Goal: Information Seeking & Learning: Learn about a topic

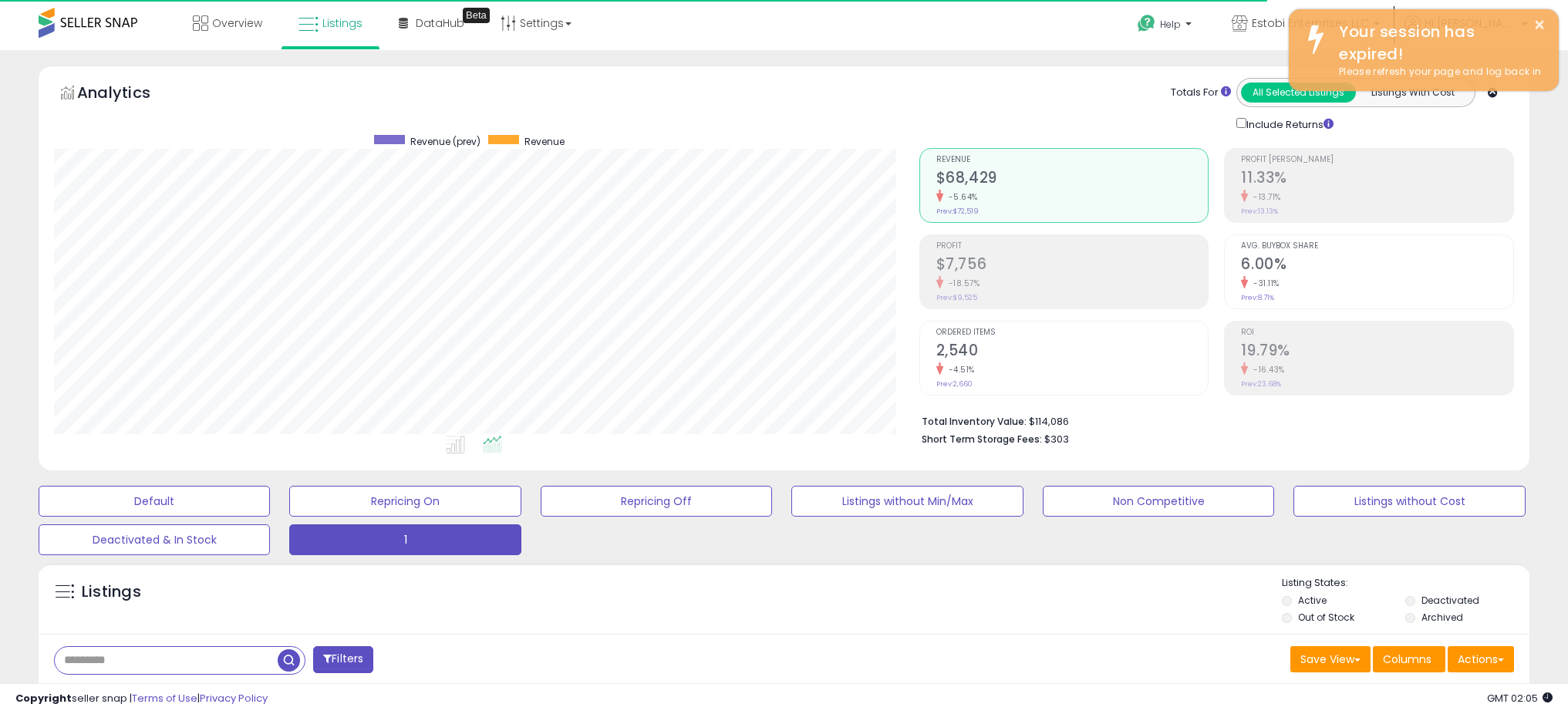
select select "**"
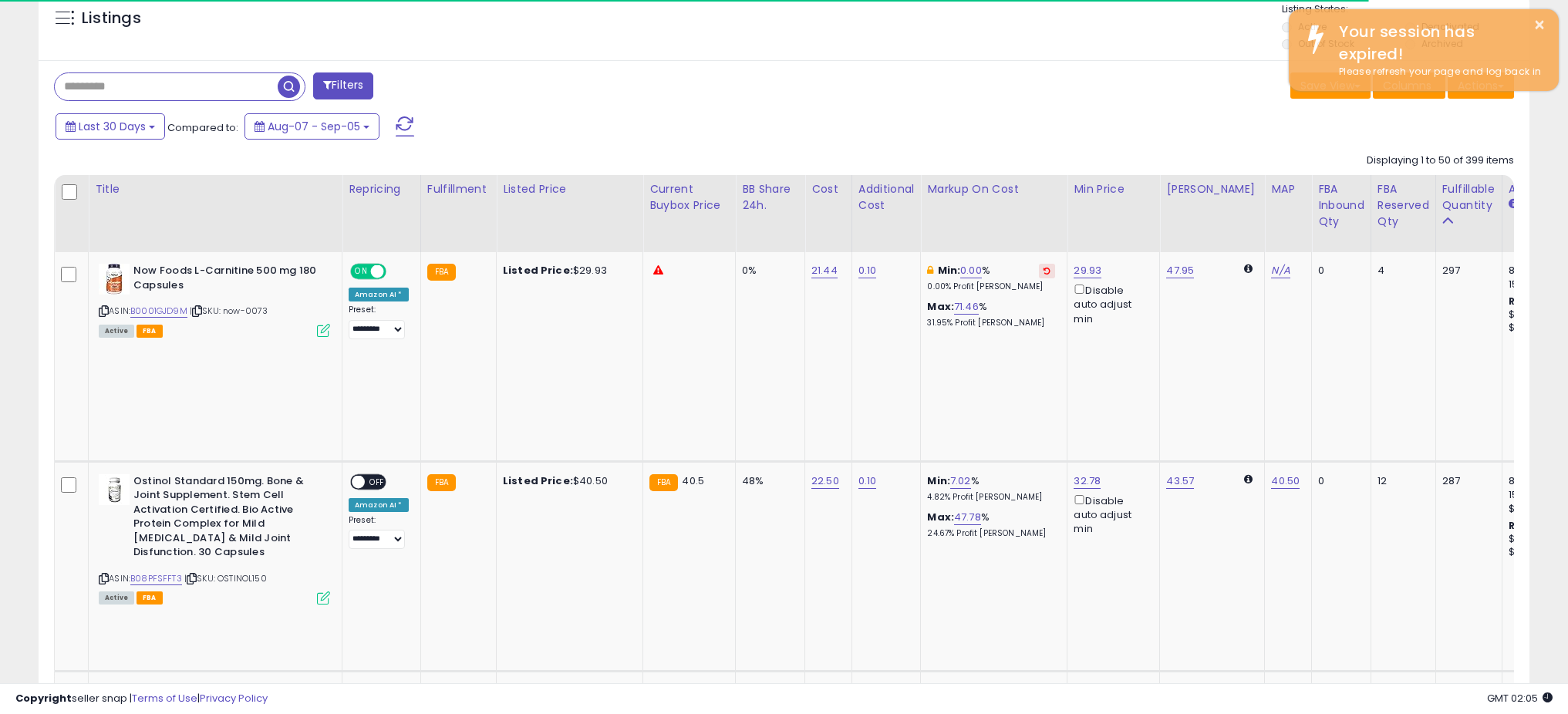
scroll to position [316, 865]
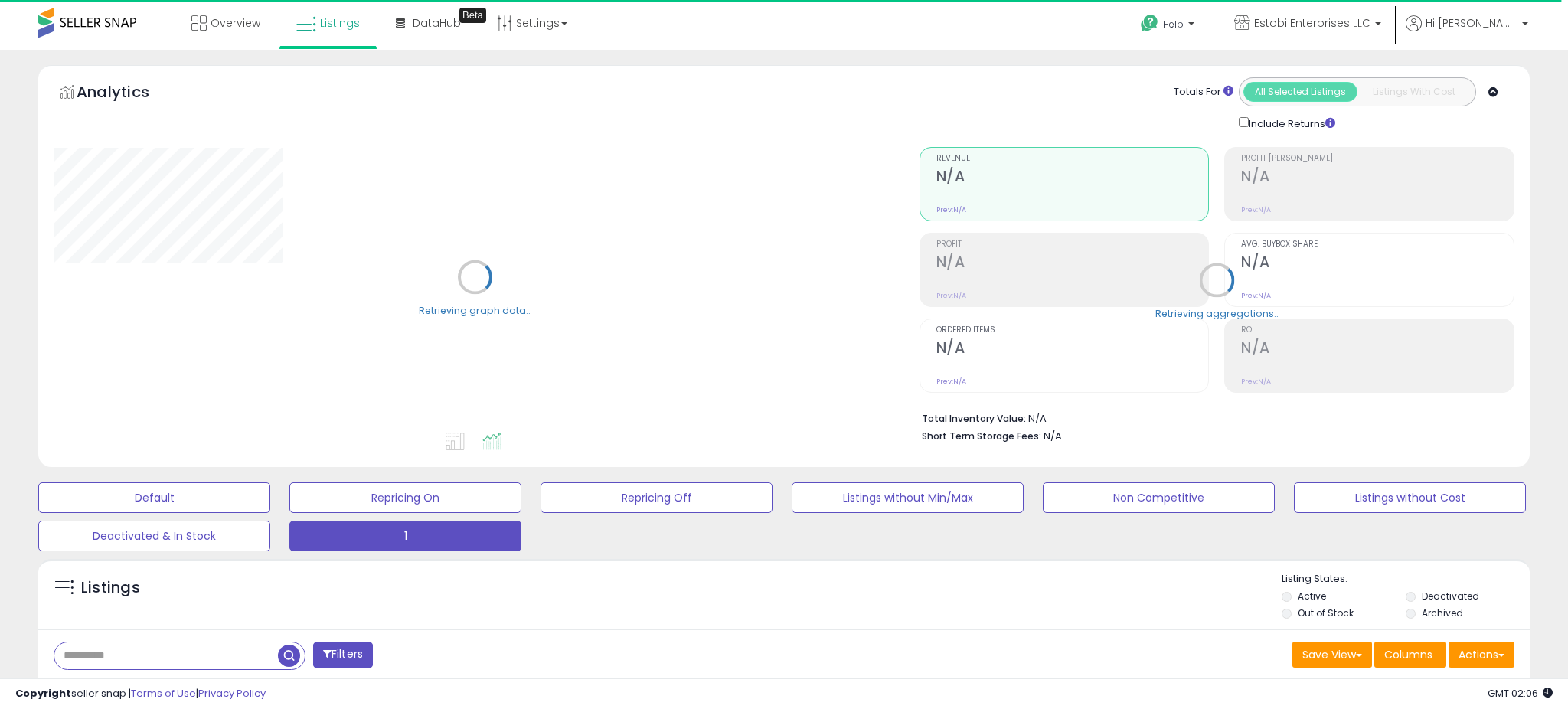
select select "**"
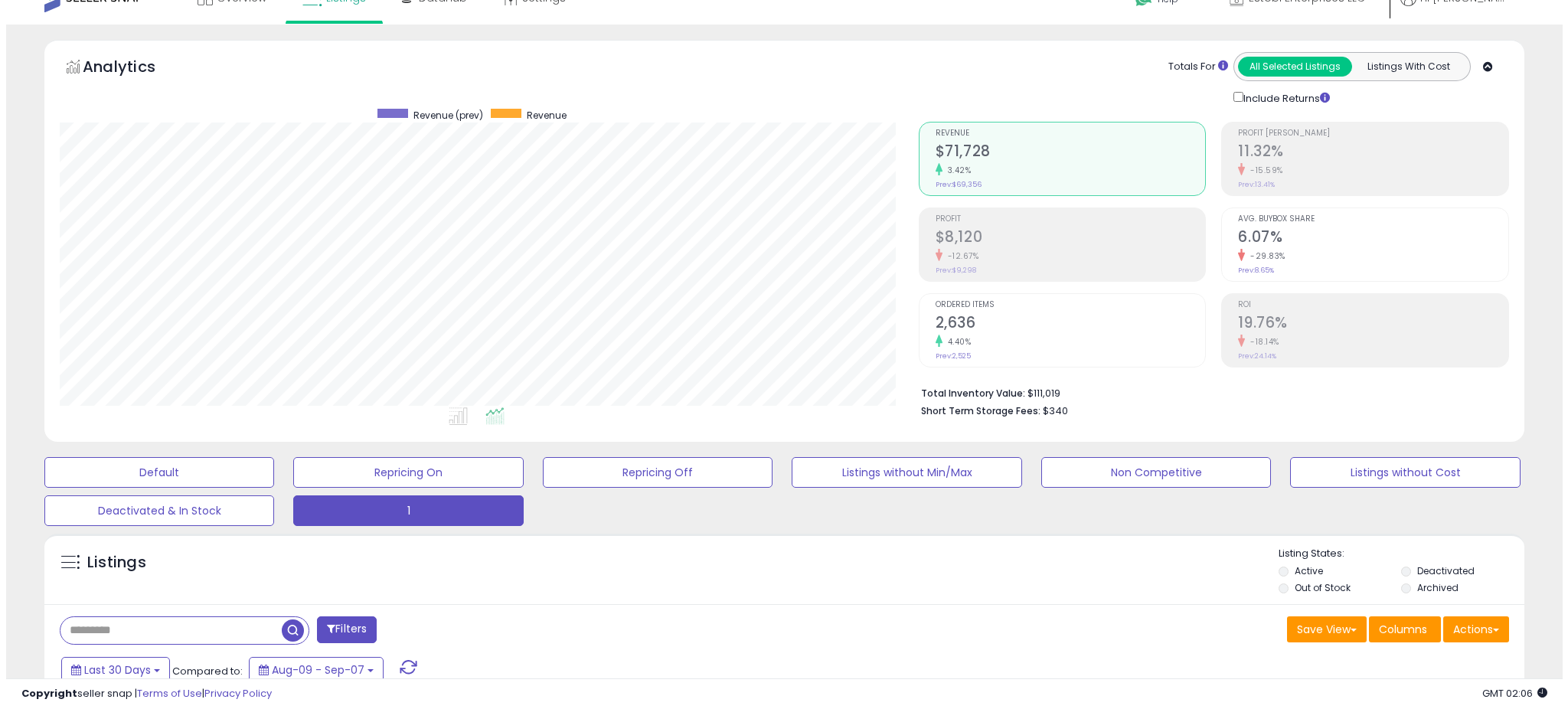
scroll to position [25, 0]
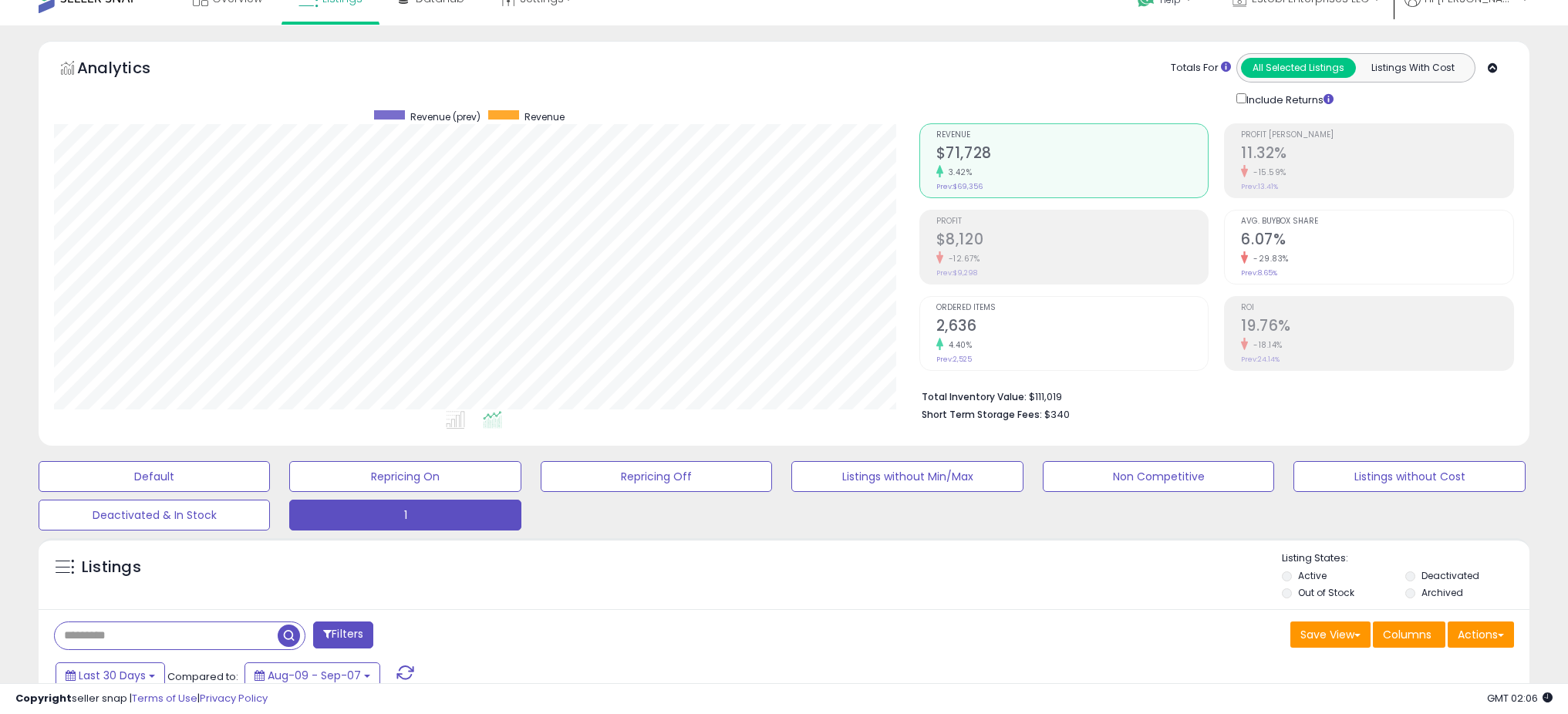
click at [933, 244] on li "Profit $8,120 -12.67% Prev: $9,298" at bounding box center [1064, 246] width 290 height 75
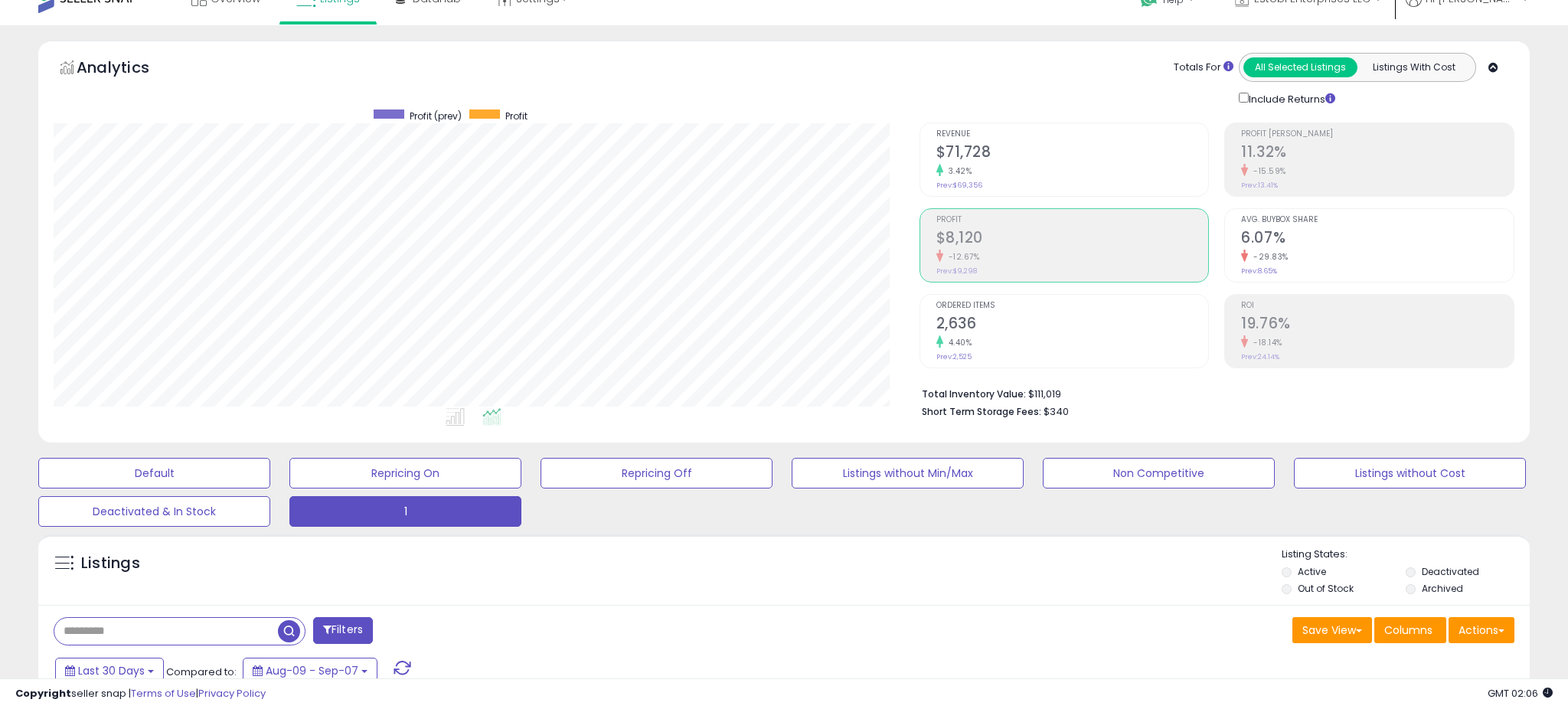
scroll to position [765398, 764742]
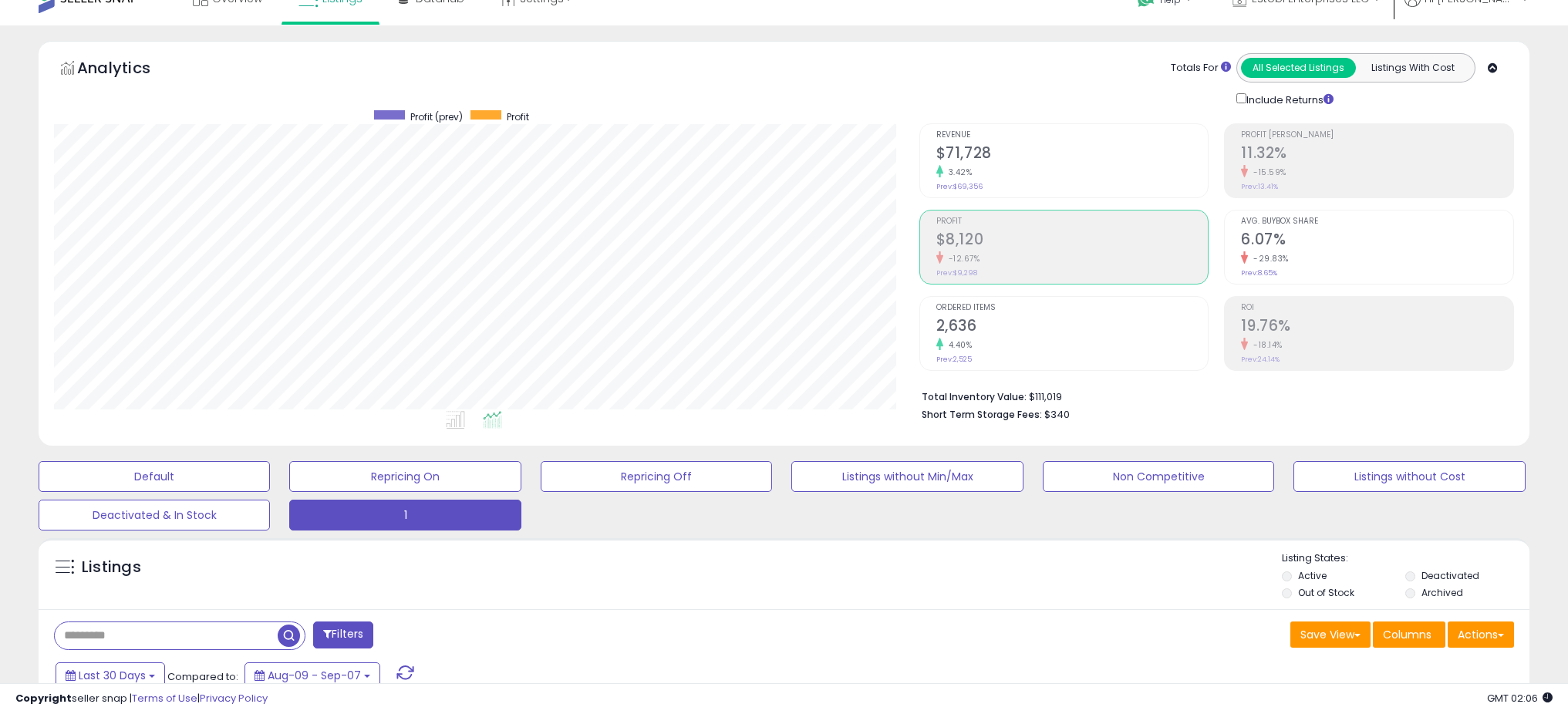
click at [942, 161] on h2 "$71,728" at bounding box center [1072, 154] width 272 height 21
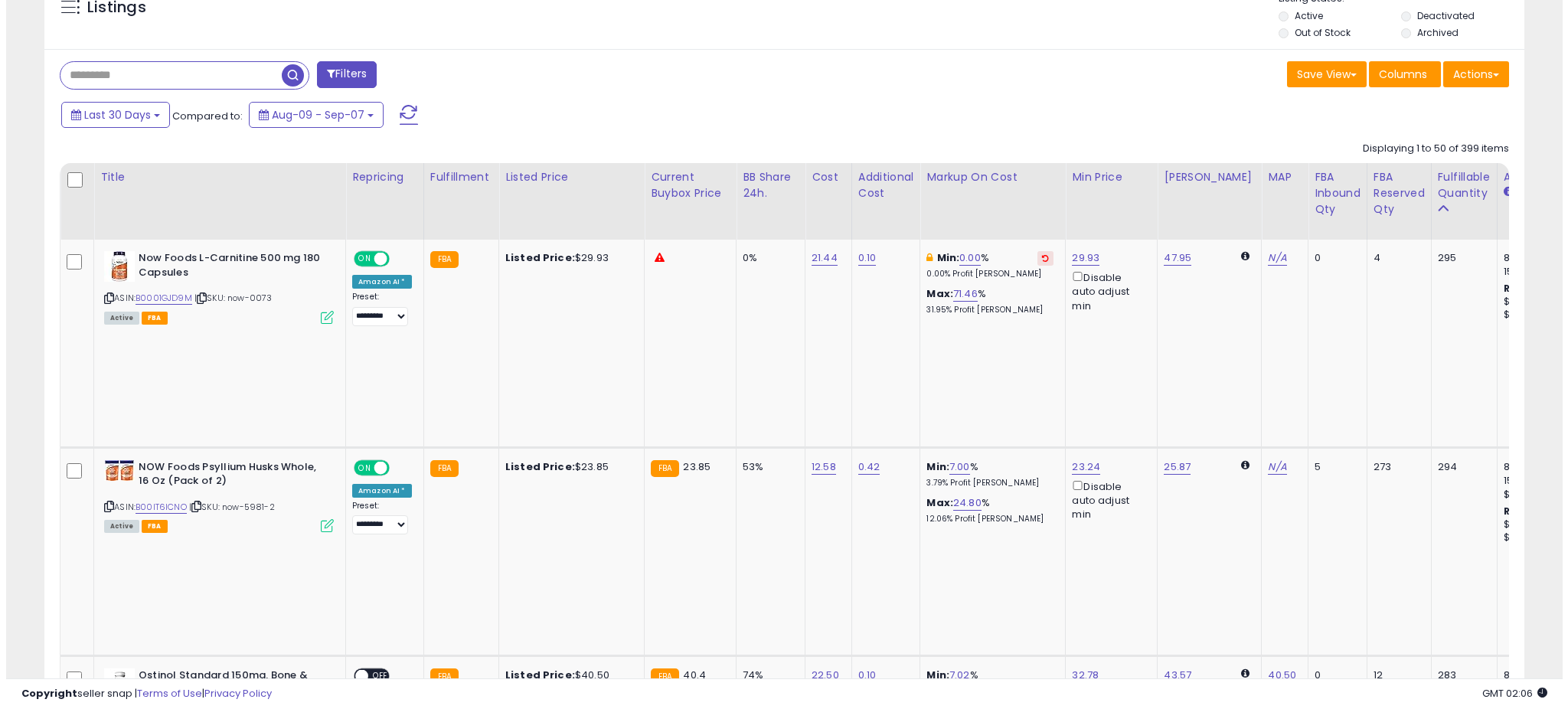
scroll to position [651, 0]
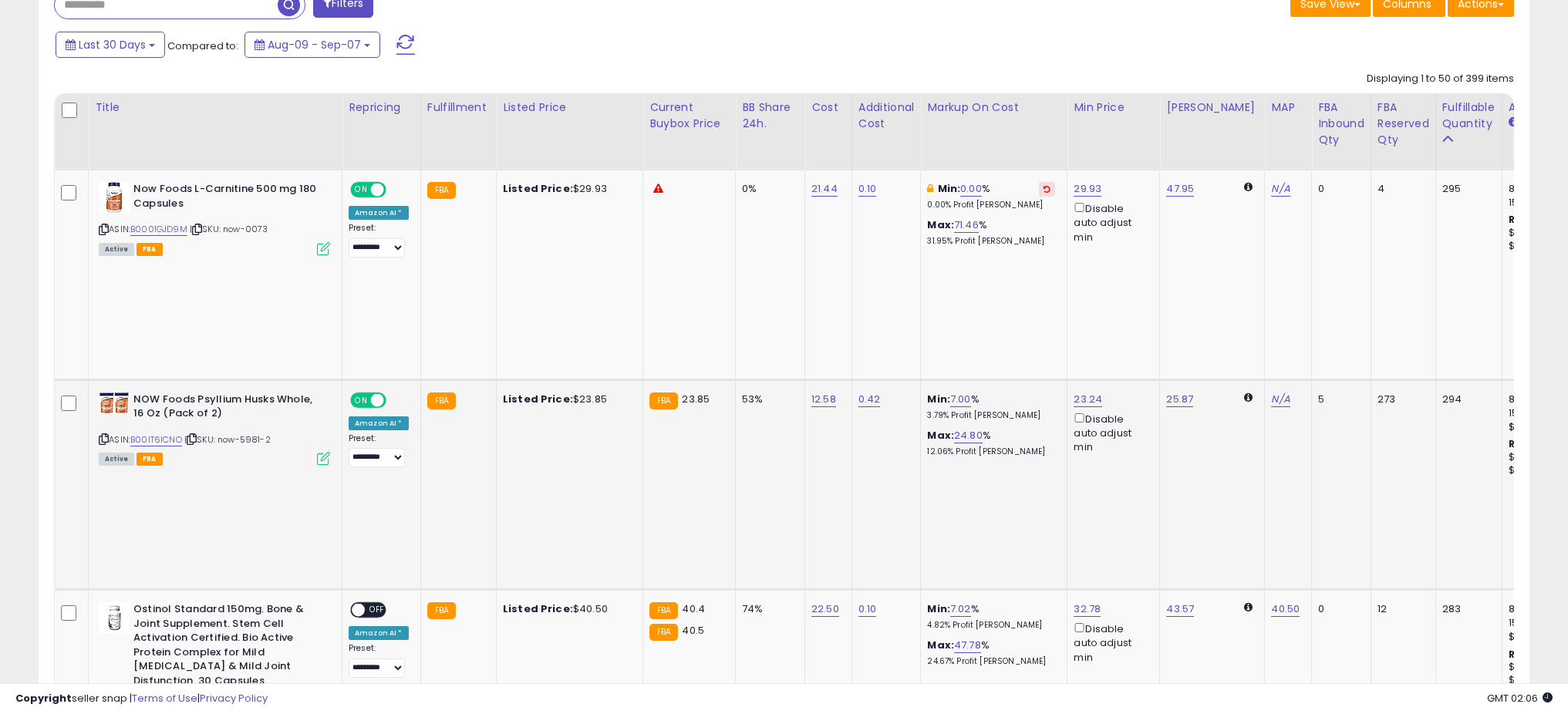
click at [324, 452] on icon at bounding box center [324, 458] width 13 height 13
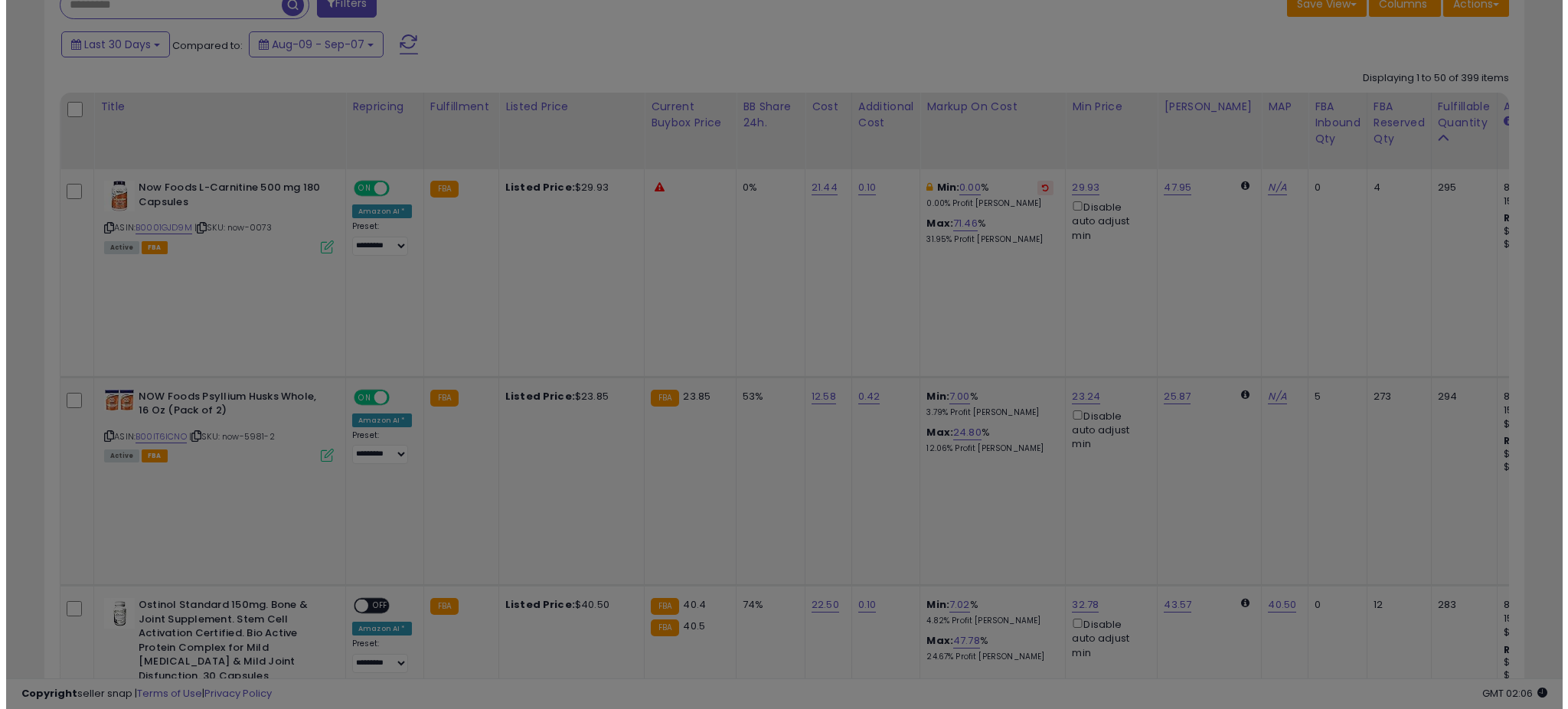
scroll to position [314, 866]
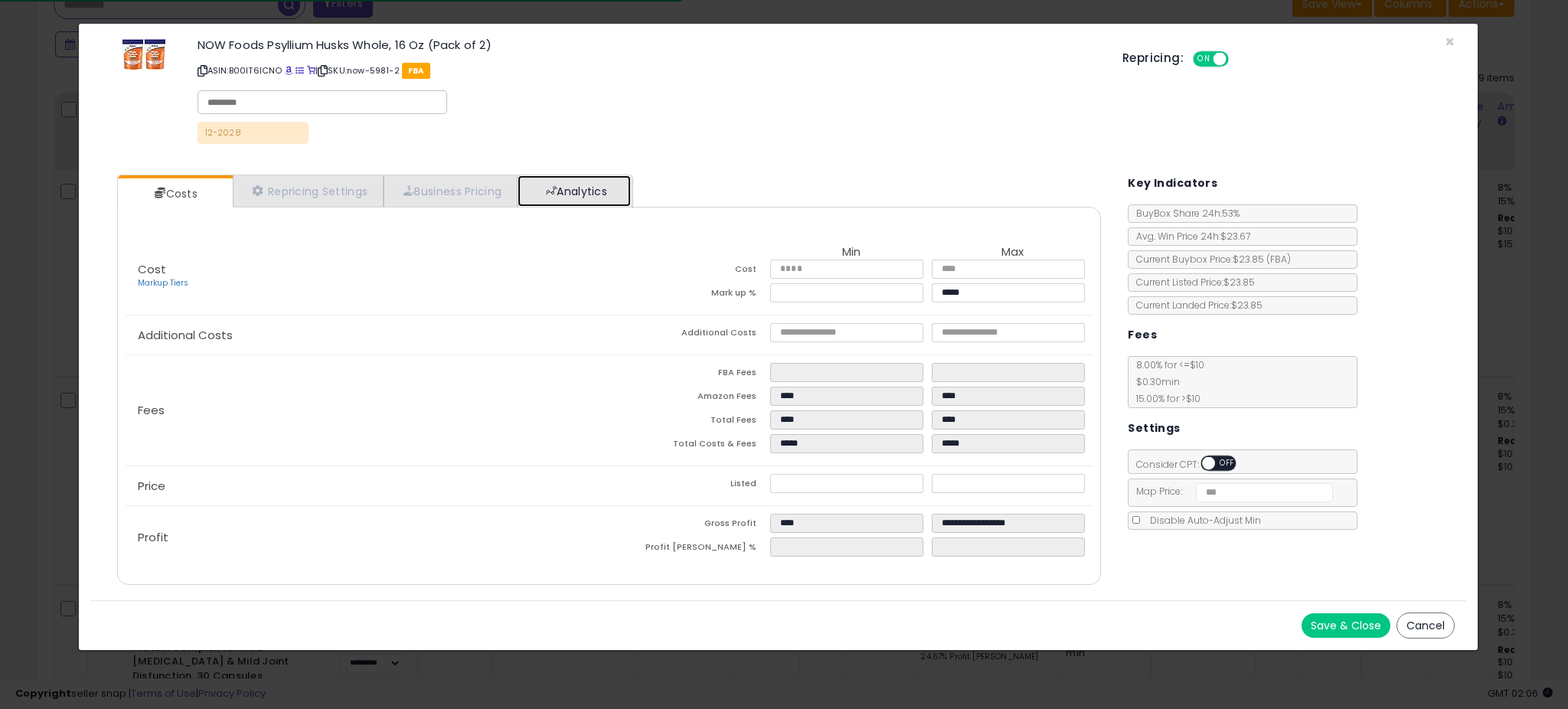
click at [584, 188] on link "Analytics" at bounding box center [574, 191] width 114 height 31
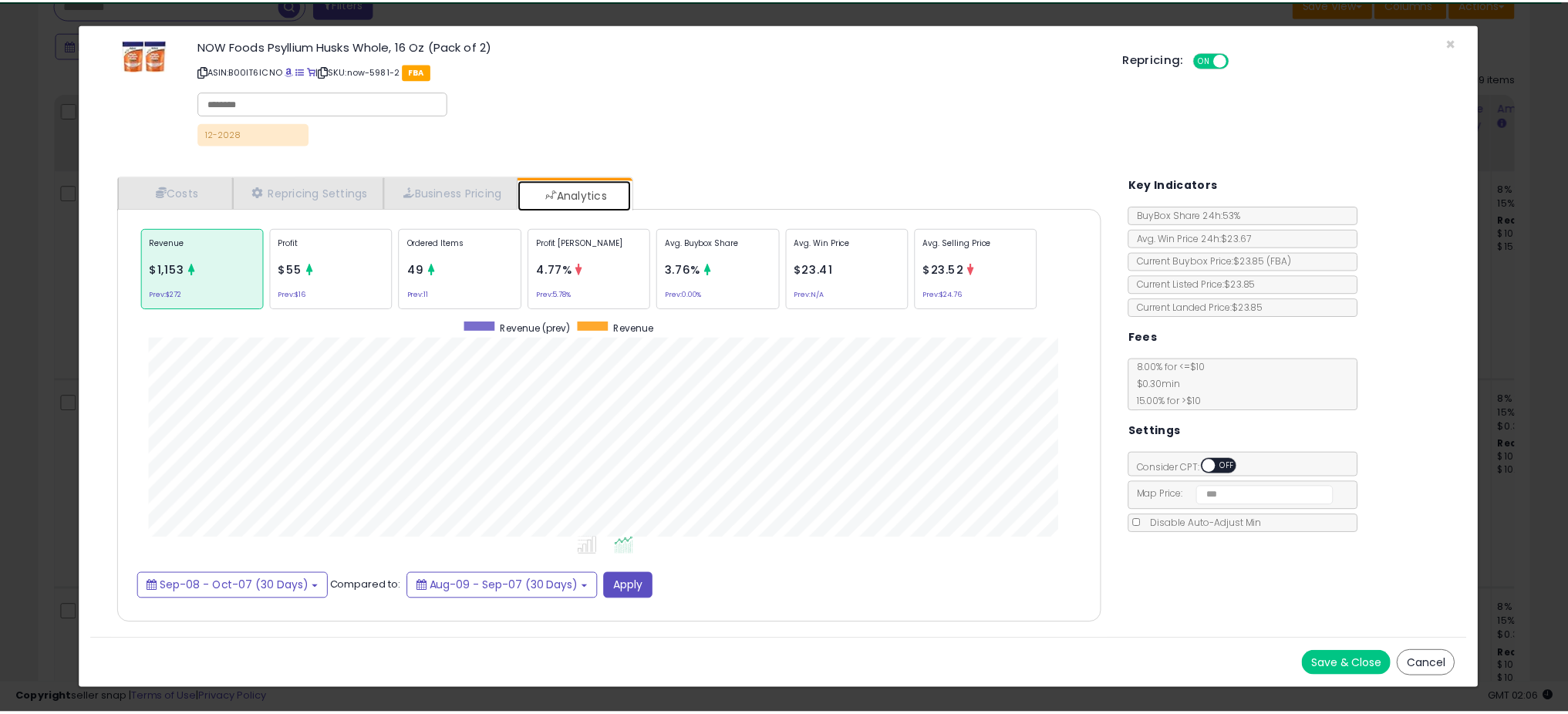
scroll to position [474, 1023]
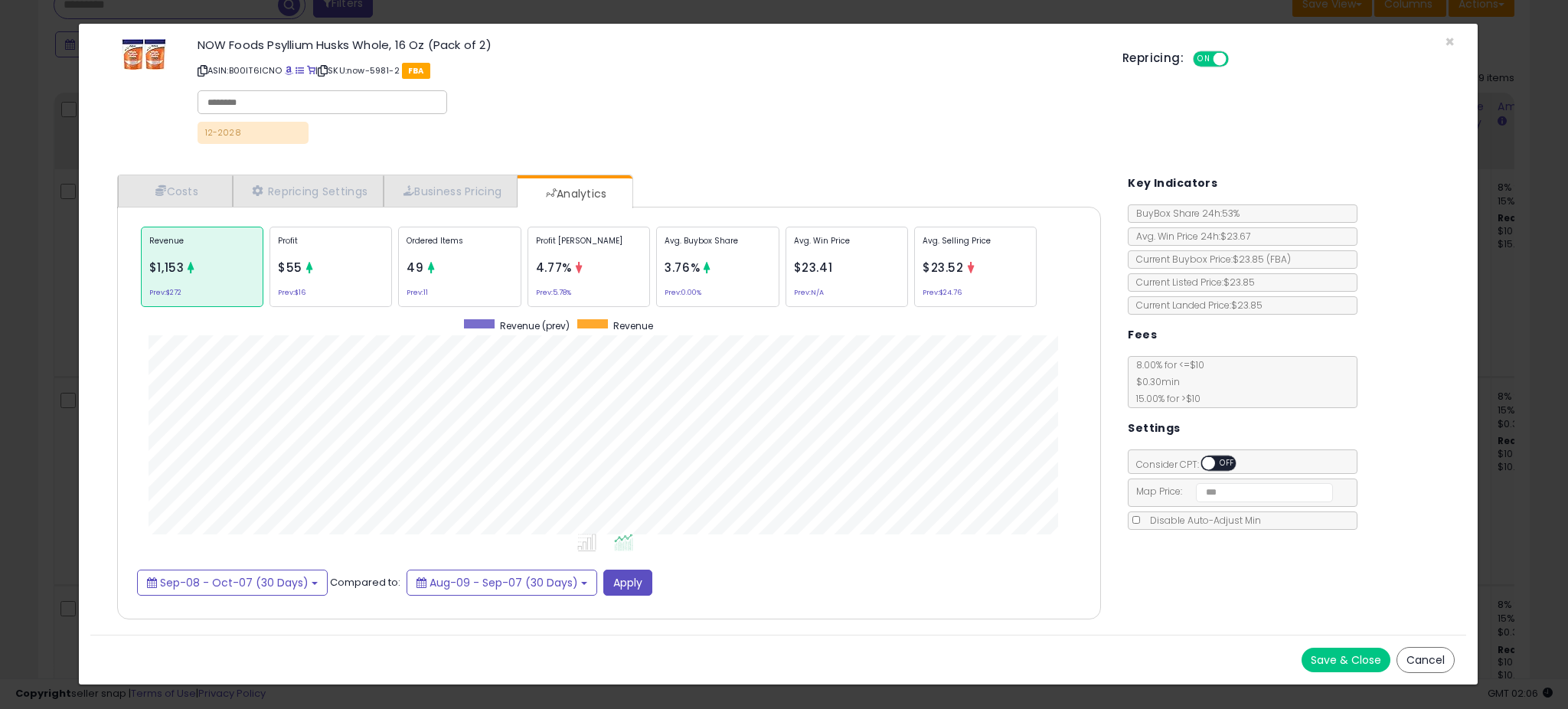
click at [27, 348] on div "× Close NOW Foods Psyllium Husks Whole, 16 Oz (Pack of 2) ASIN: B00IT6ICNO | SK…" at bounding box center [784, 354] width 1568 height 709
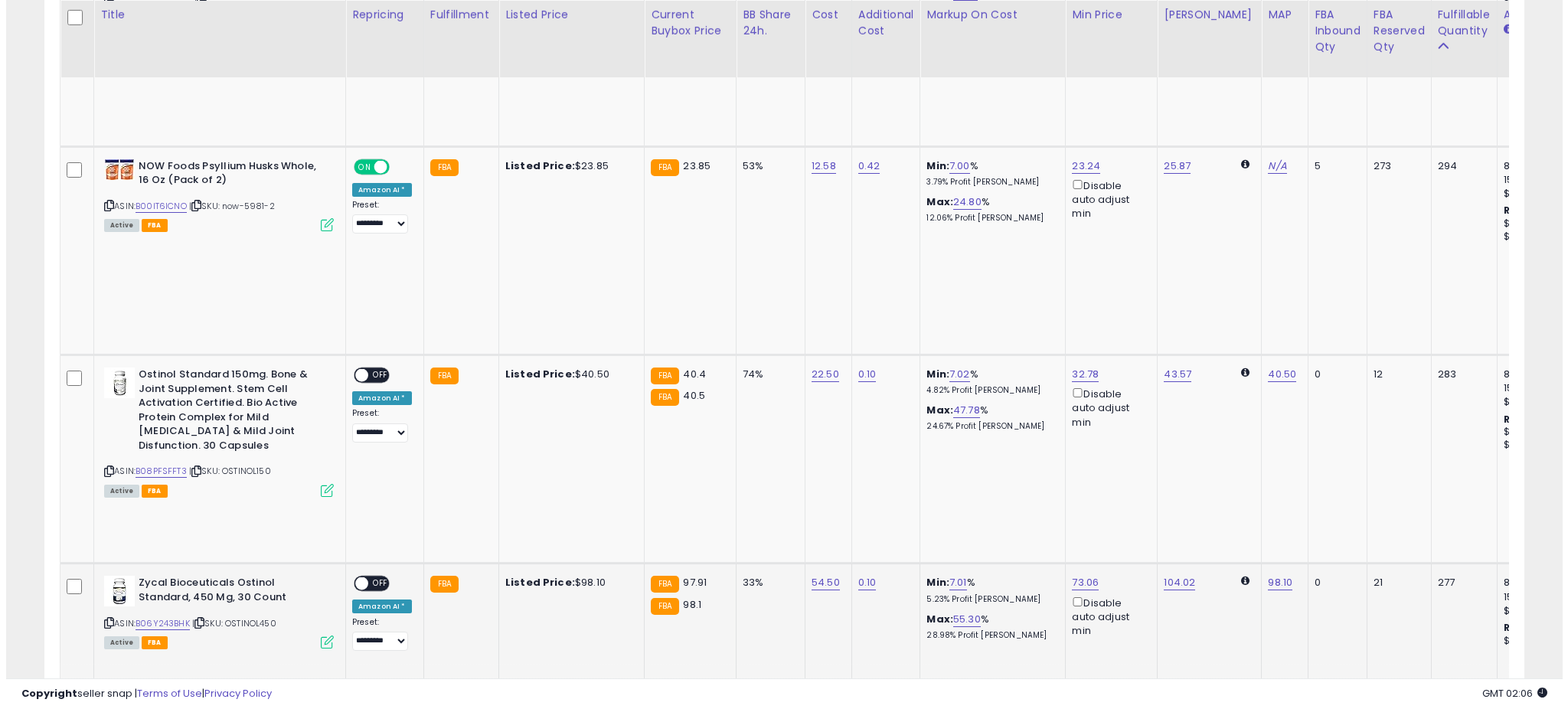
scroll to position [1135, 0]
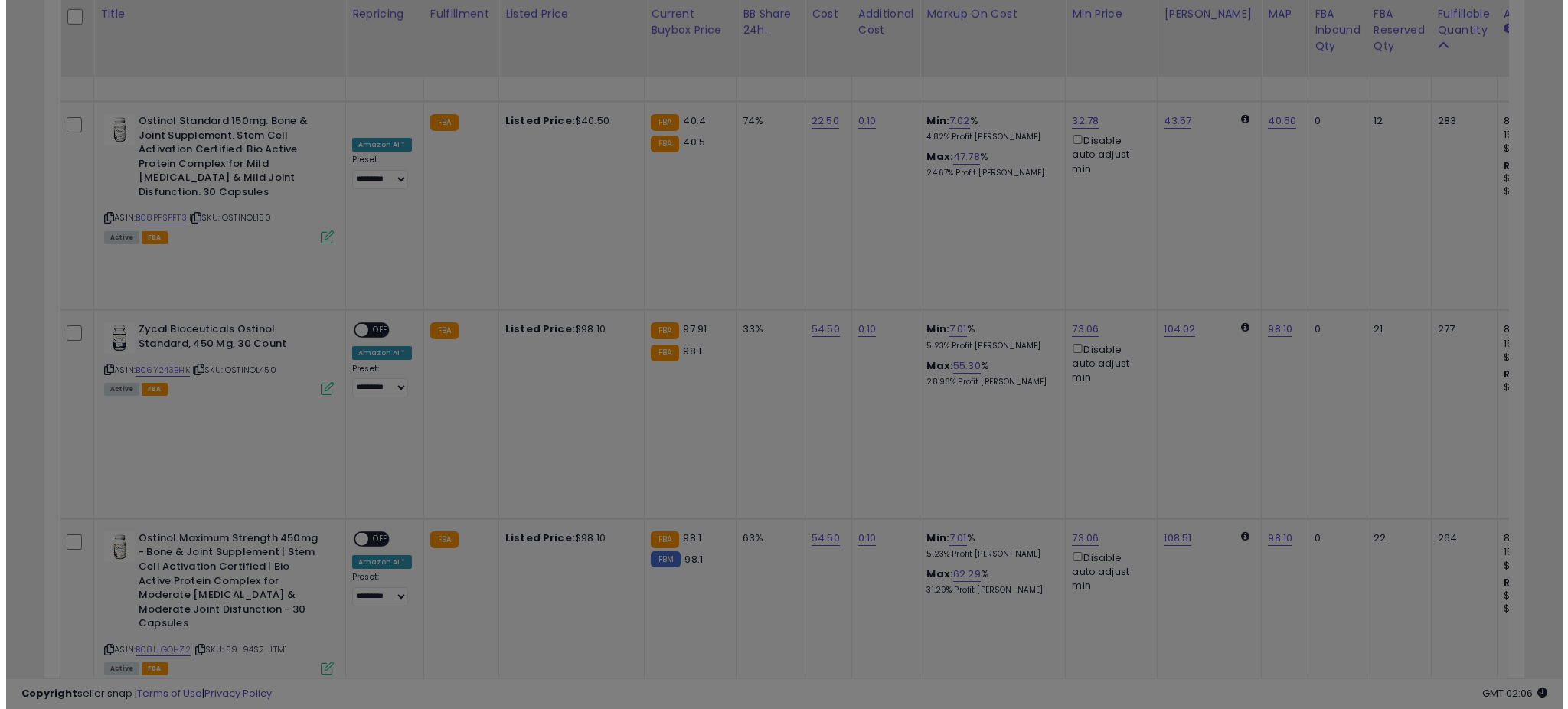
scroll to position [314, 866]
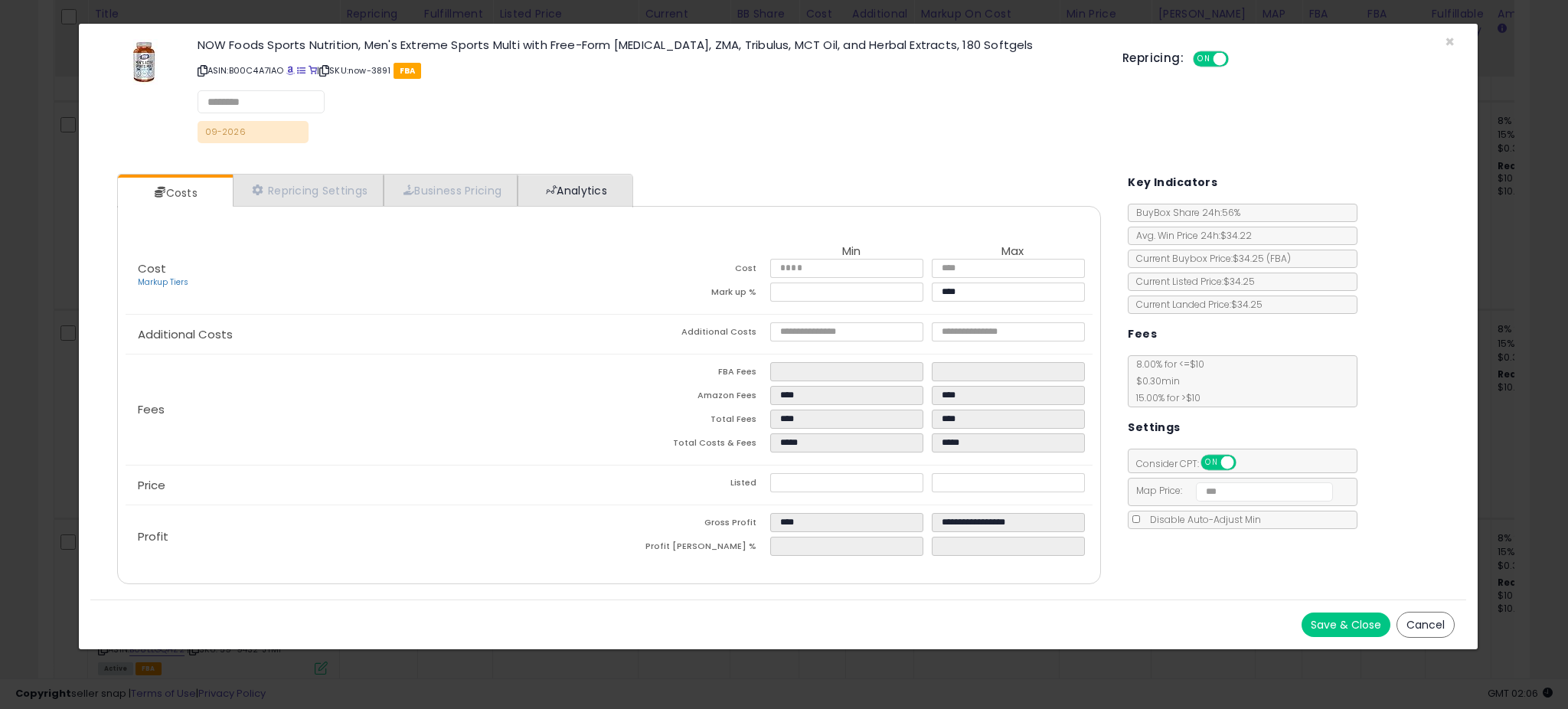
click at [632, 194] on li "Analytics" at bounding box center [574, 191] width 114 height 31
click at [627, 193] on link "Analytics" at bounding box center [574, 191] width 114 height 31
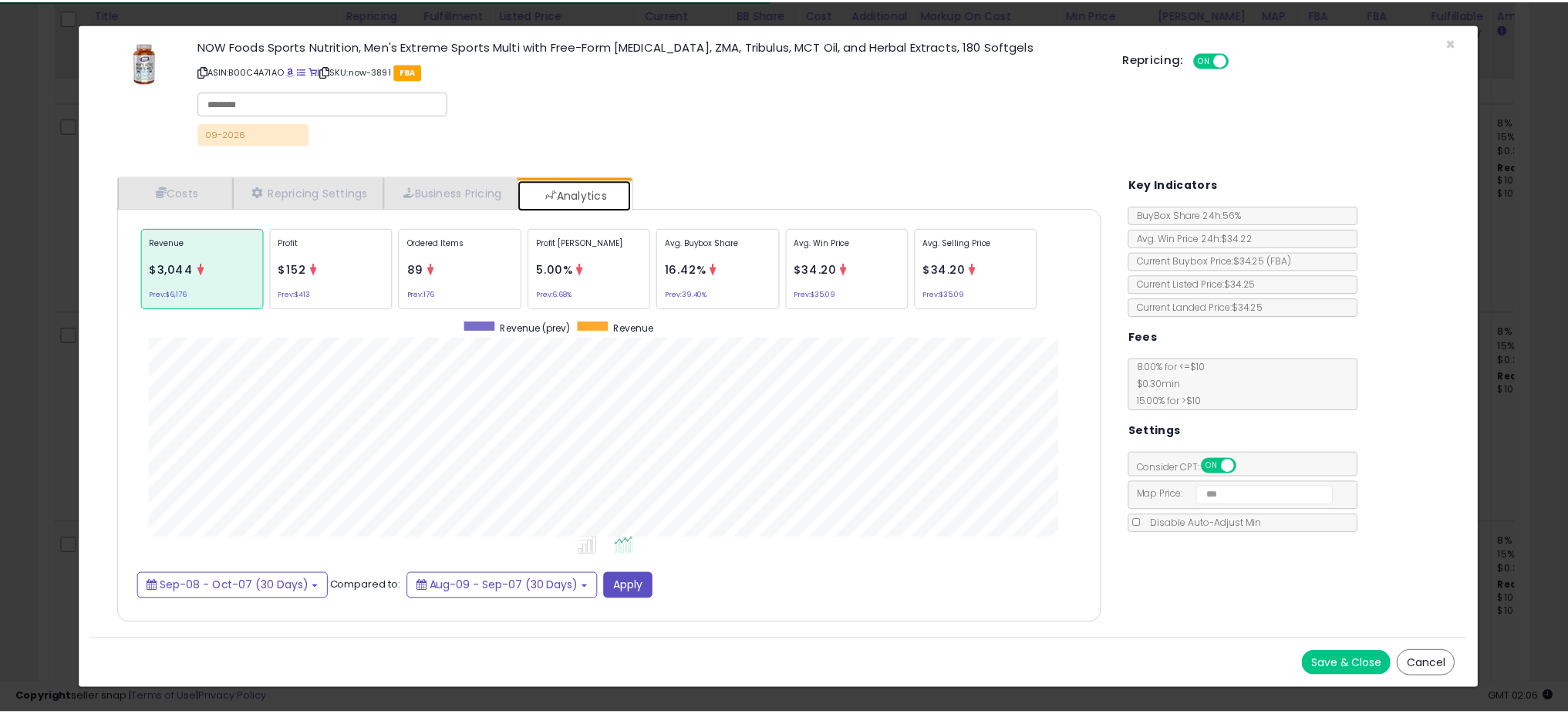
scroll to position [474, 1023]
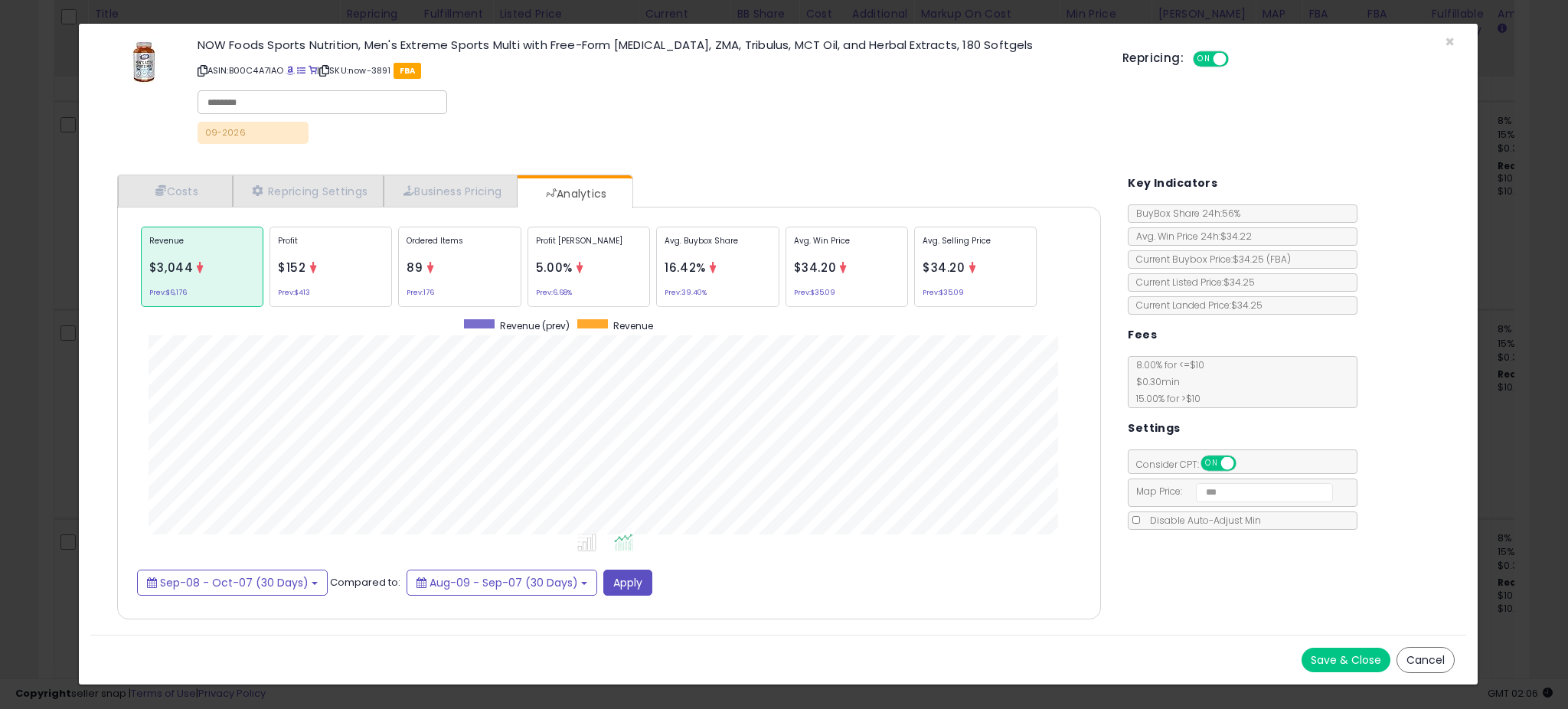
click at [73, 339] on div "× Close NOW Foods Sports Nutrition, Men's Extreme Sports Multi with Free-Form […" at bounding box center [784, 354] width 1568 height 709
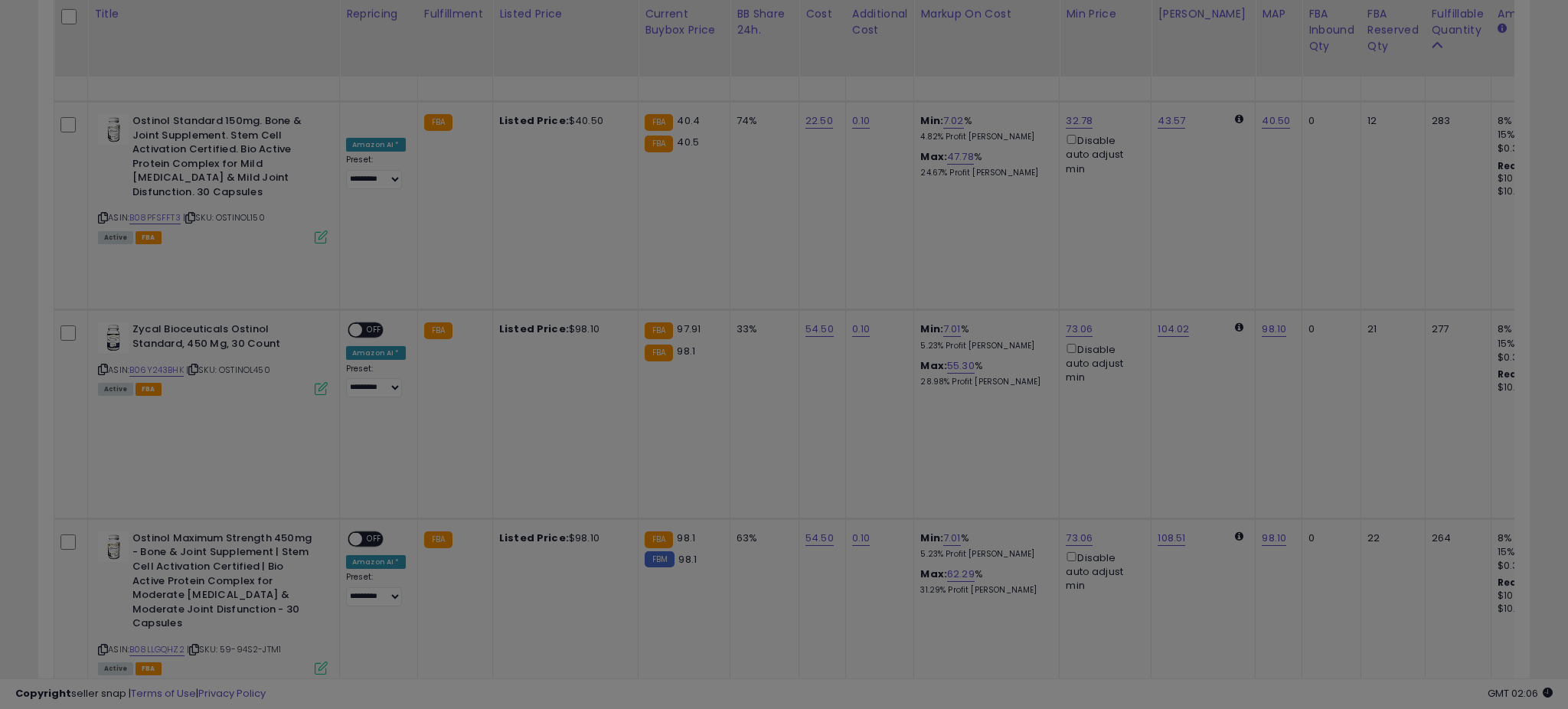
click at [71, 342] on div at bounding box center [784, 354] width 1568 height 709
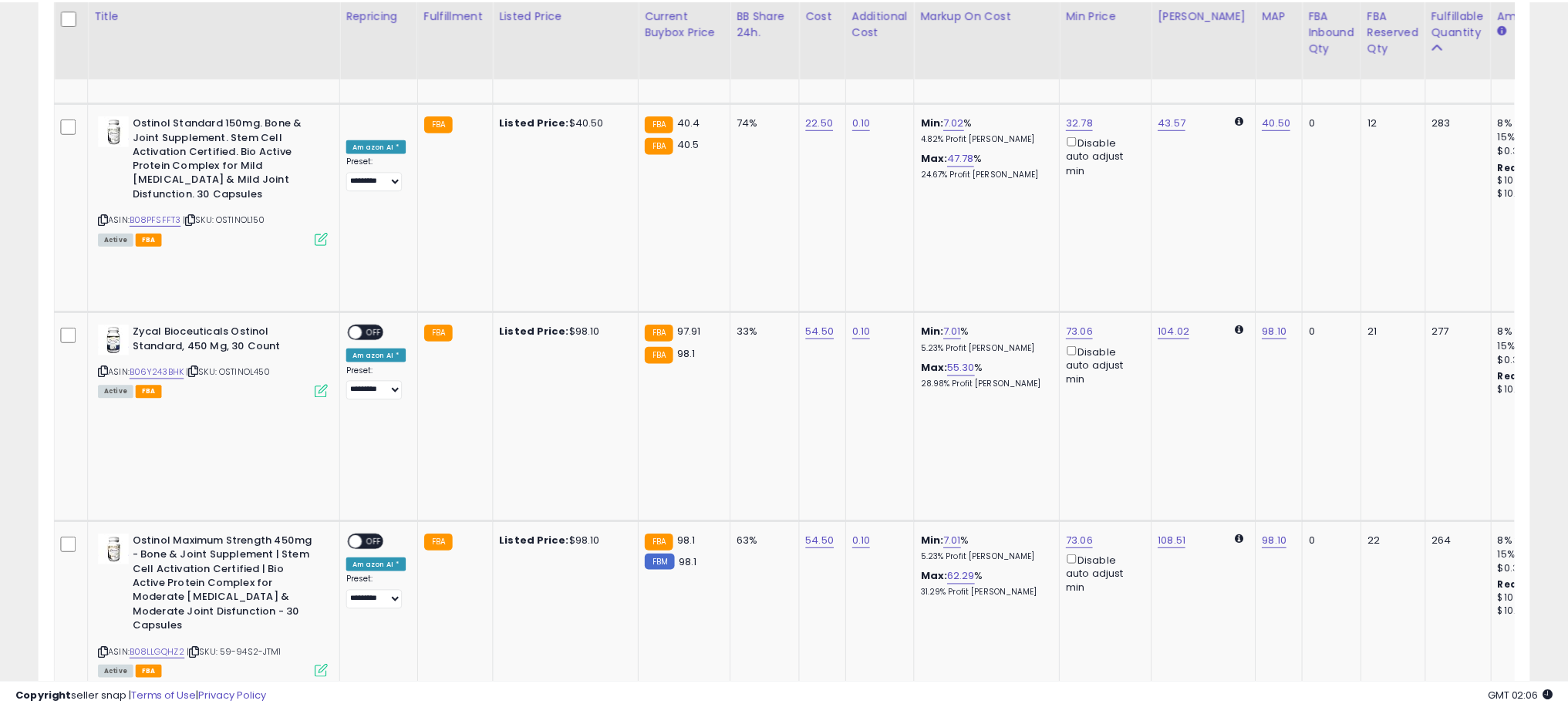
scroll to position [770796, 770593]
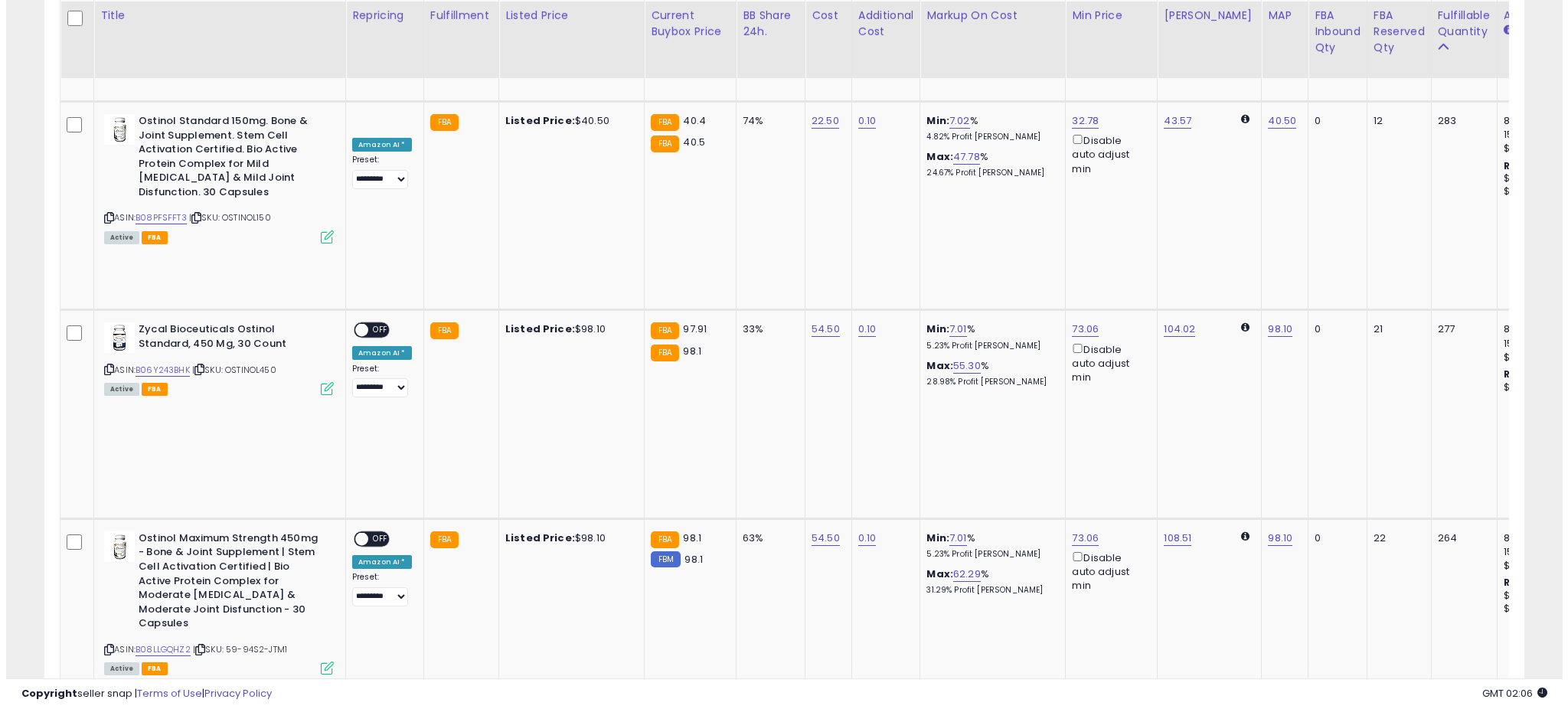
scroll to position [1234, 0]
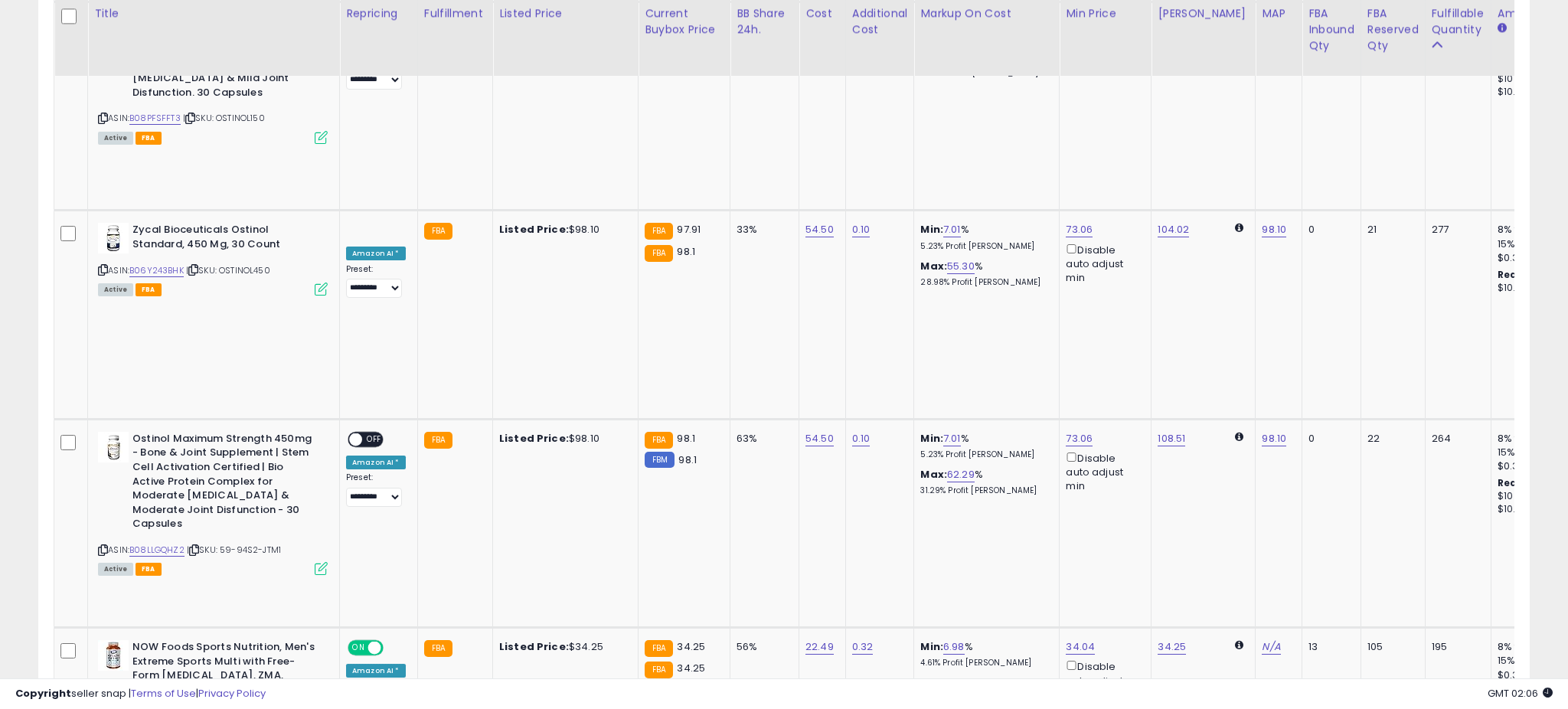
scroll to position [314, 866]
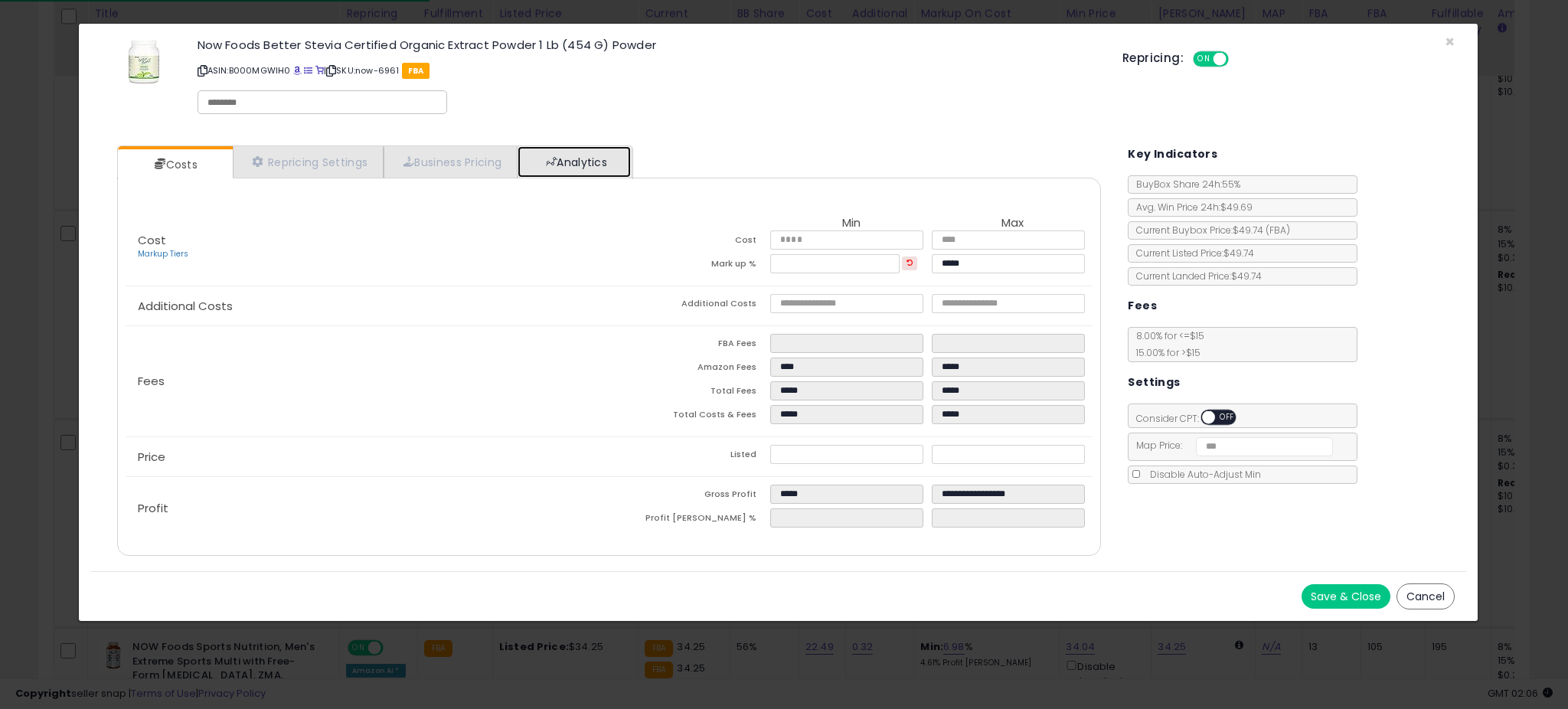
click at [600, 160] on link "Analytics" at bounding box center [574, 162] width 114 height 31
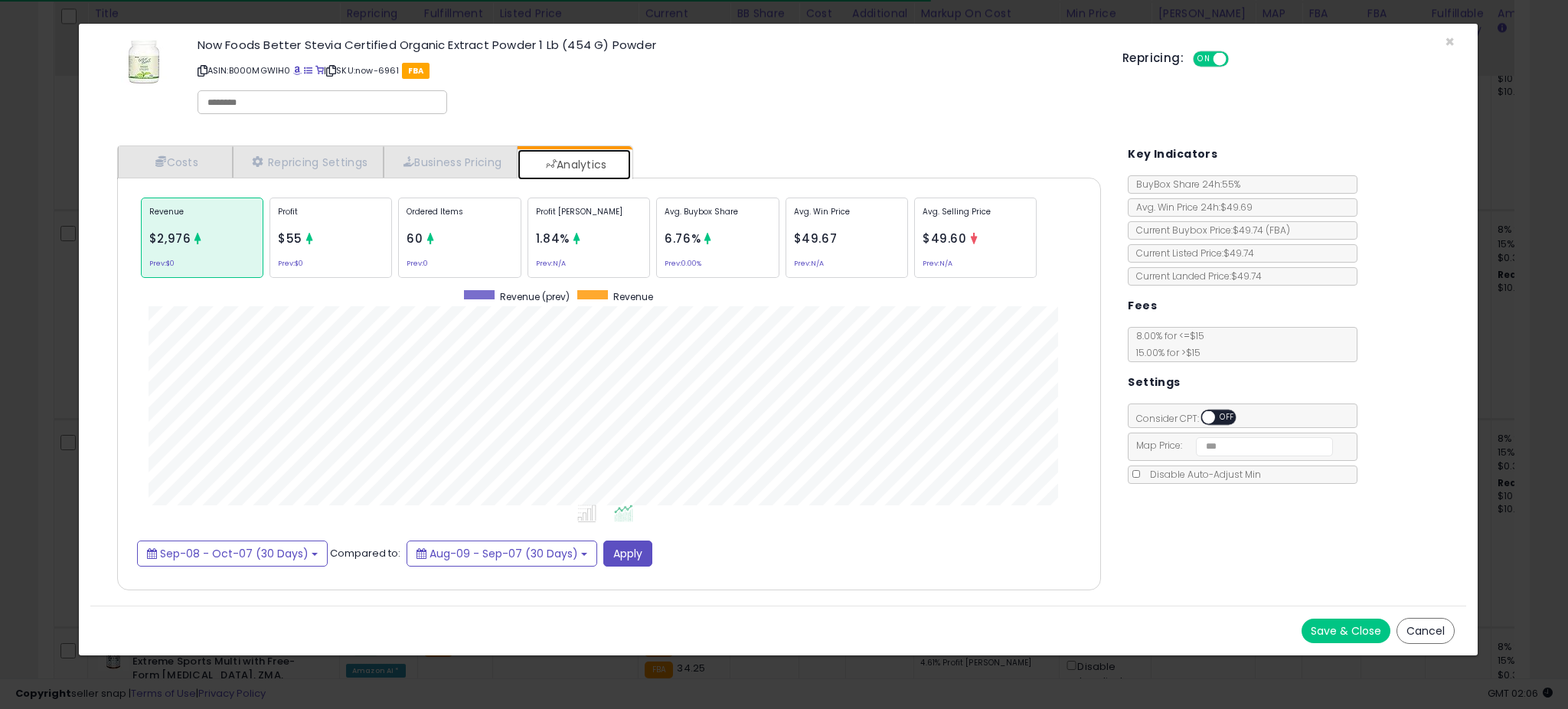
scroll to position [0, 0]
click at [631, 216] on p "Profit [PERSON_NAME]" at bounding box center [588, 217] width 105 height 23
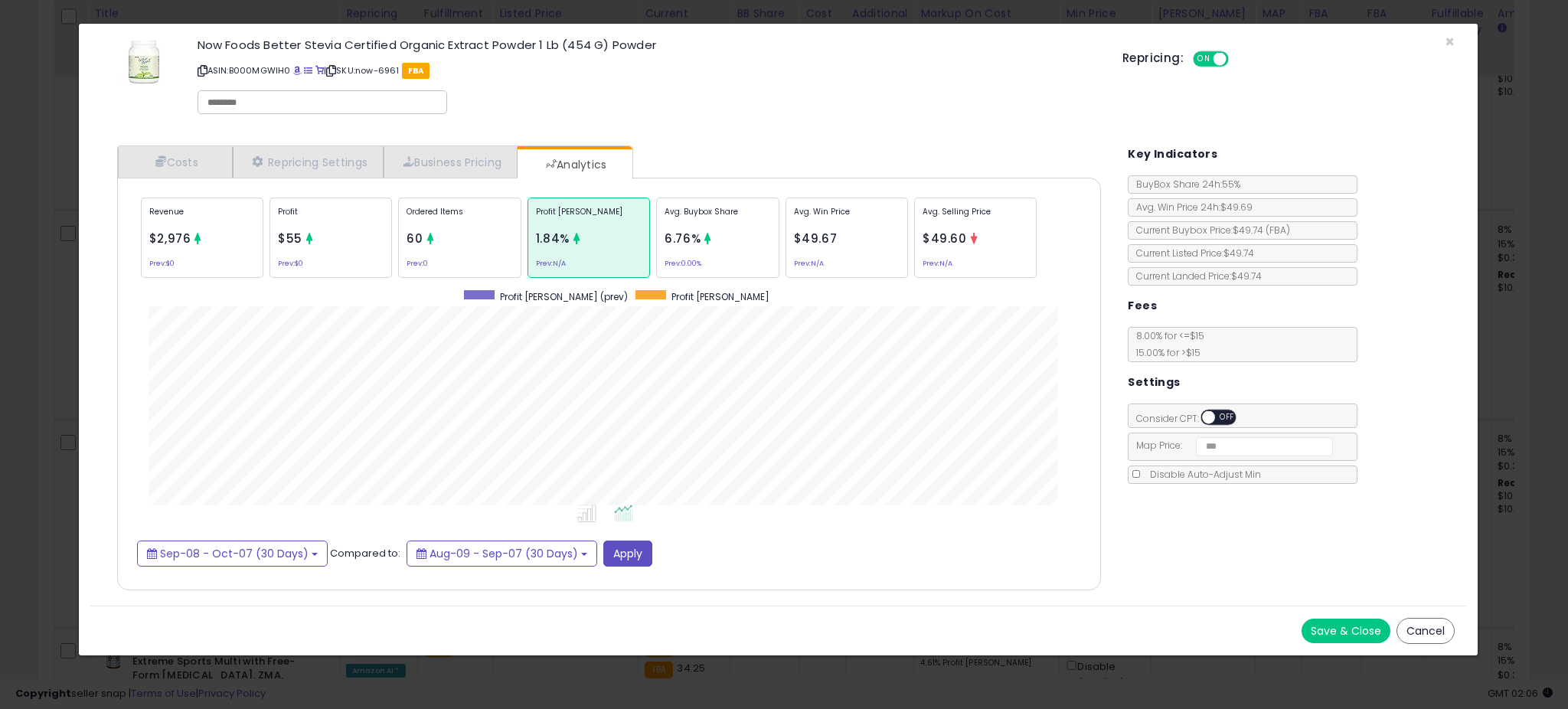
click at [712, 221] on p "Avg. Buybox Share" at bounding box center [717, 217] width 105 height 23
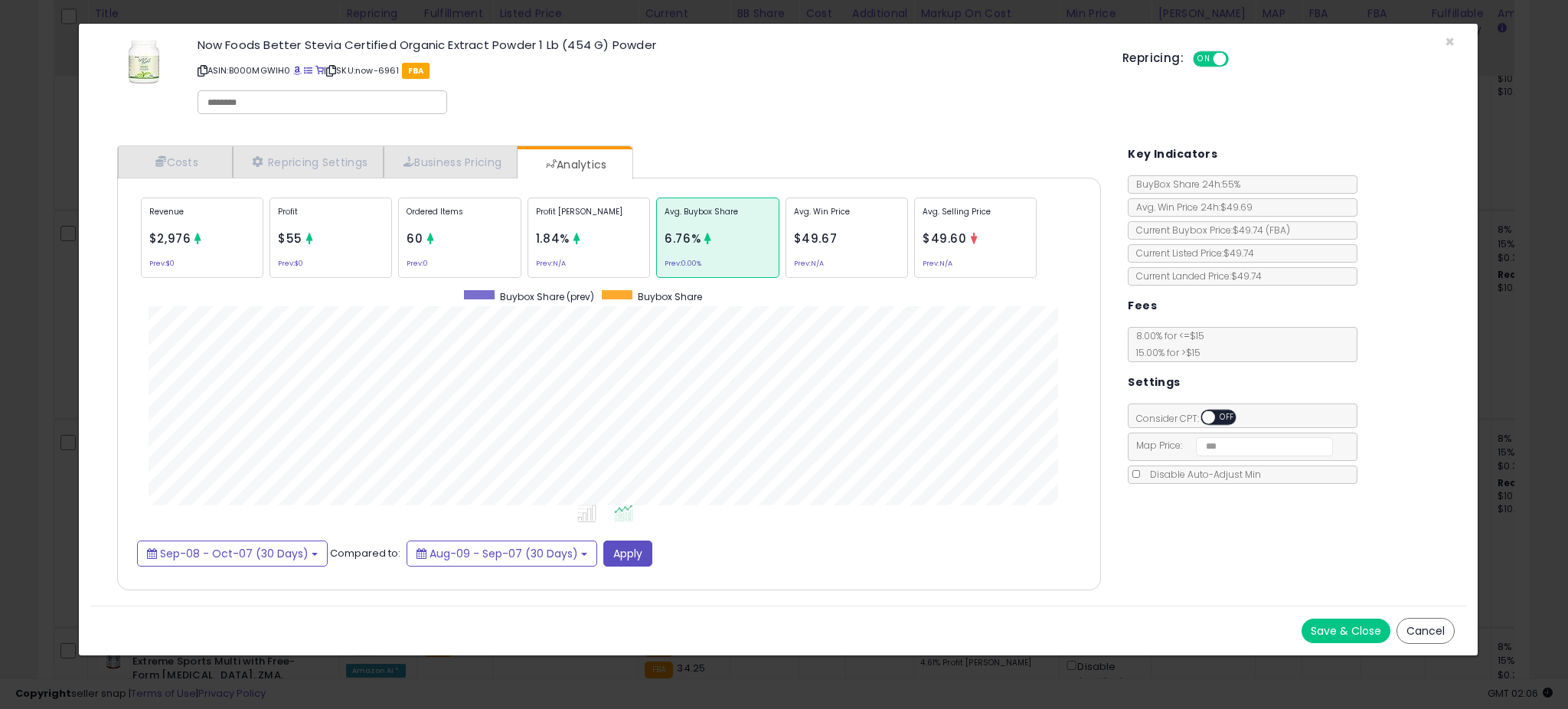
click at [864, 228] on div "Avg. Win Price $49.67 Prev: N/A" at bounding box center [847, 238] width 123 height 81
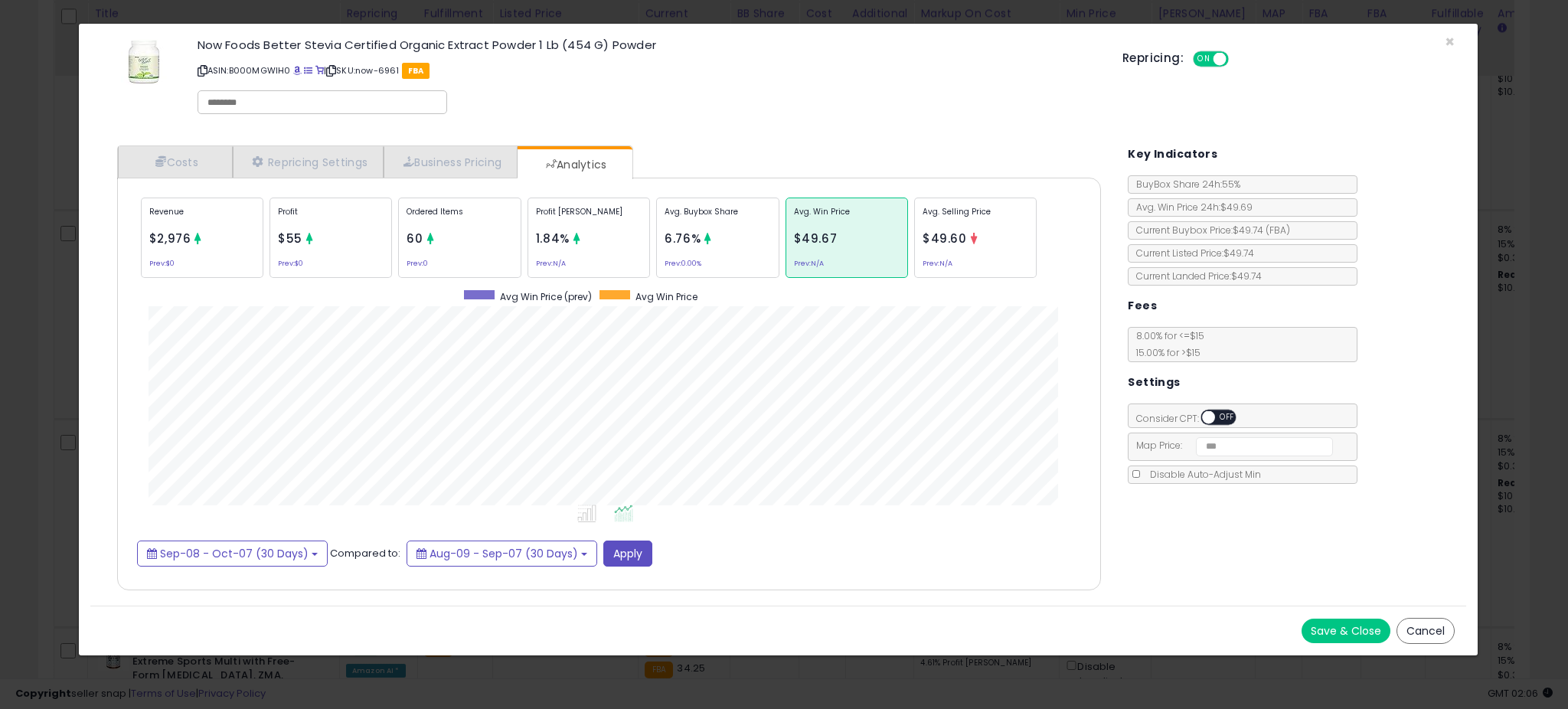
click at [142, 248] on div "Revenue $2,976 Prev: $0" at bounding box center [202, 238] width 123 height 81
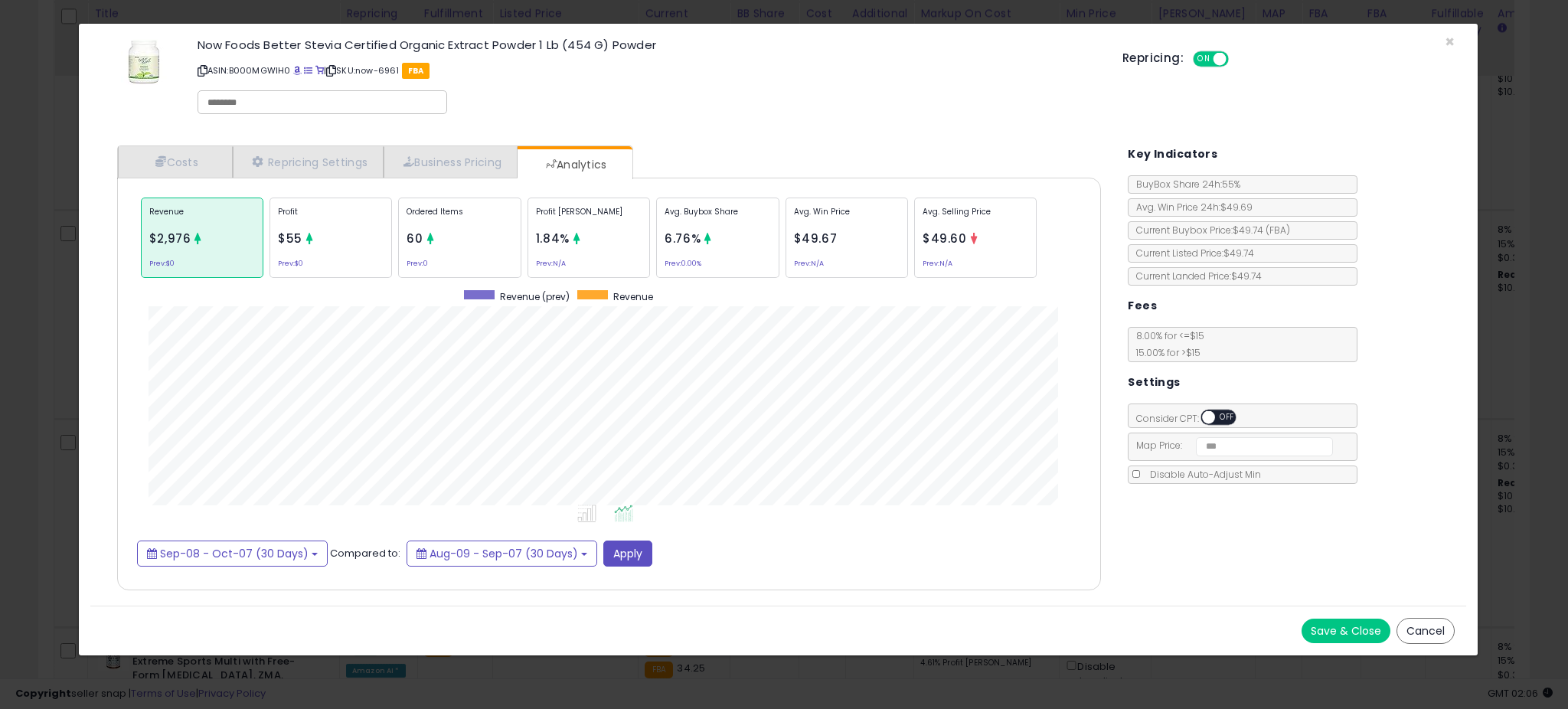
click at [61, 278] on div "× Close Now Foods Better Stevia Certified Organic Extract Powder 1 Lb (454 G) P…" at bounding box center [784, 354] width 1568 height 709
